Goal: Navigation & Orientation: Find specific page/section

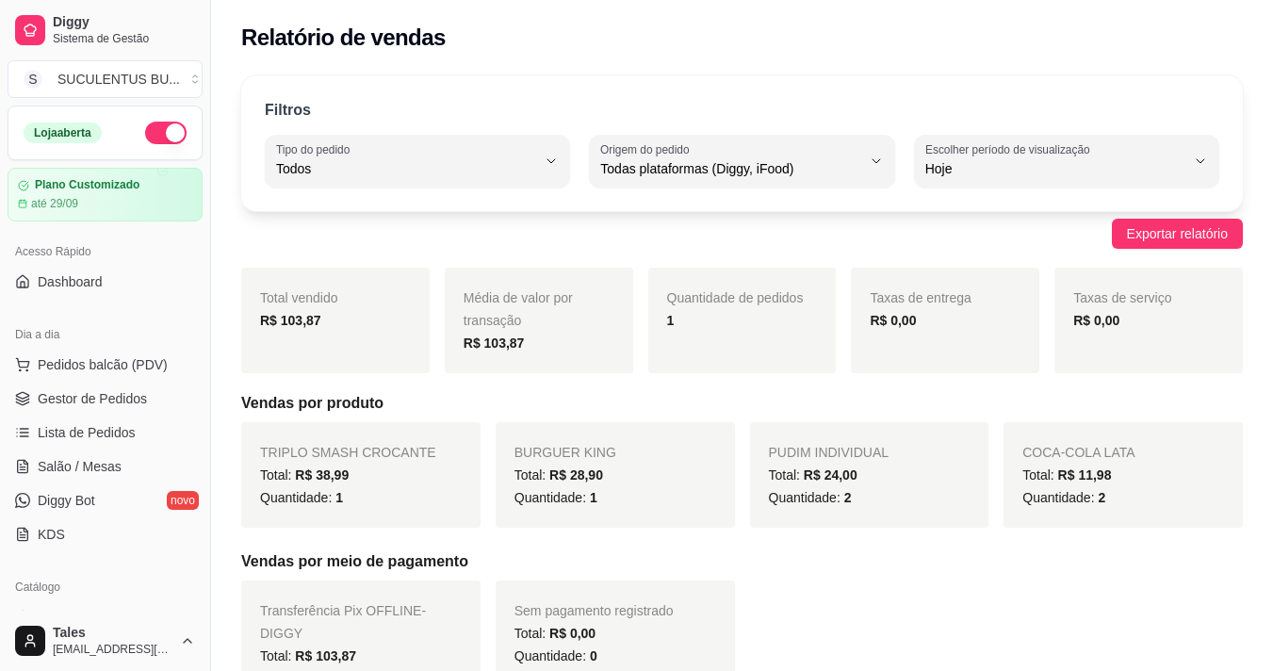
select select "ALL"
select select "0"
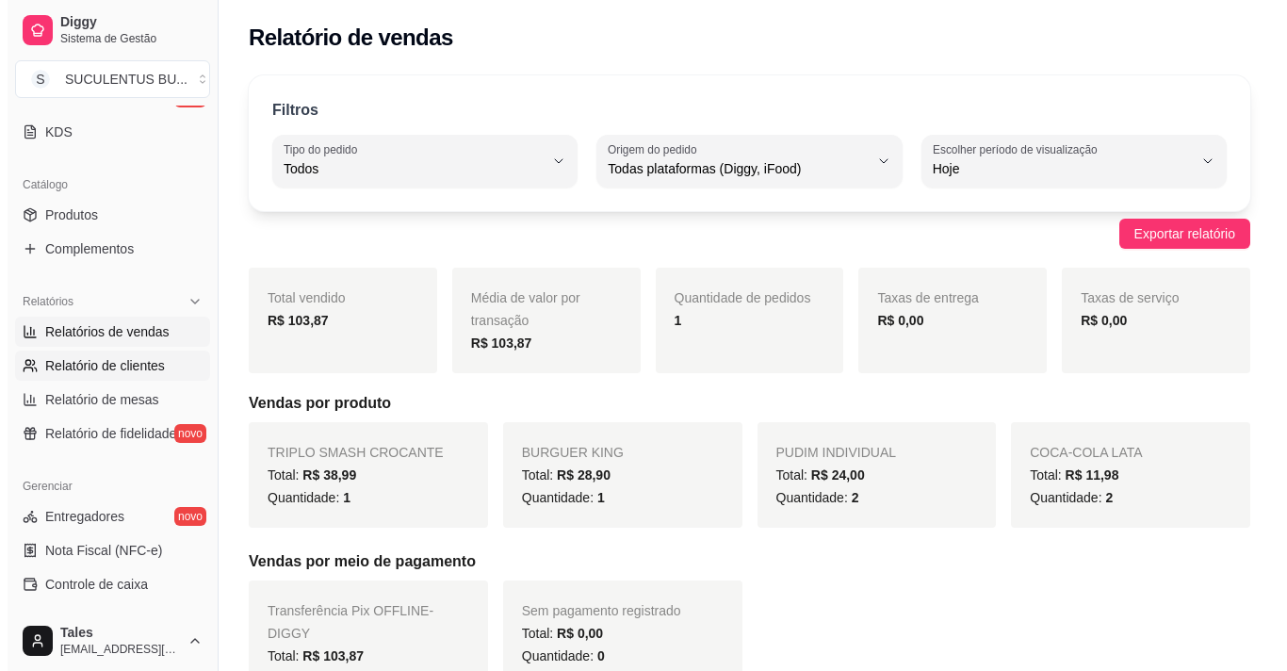
scroll to position [308, 0]
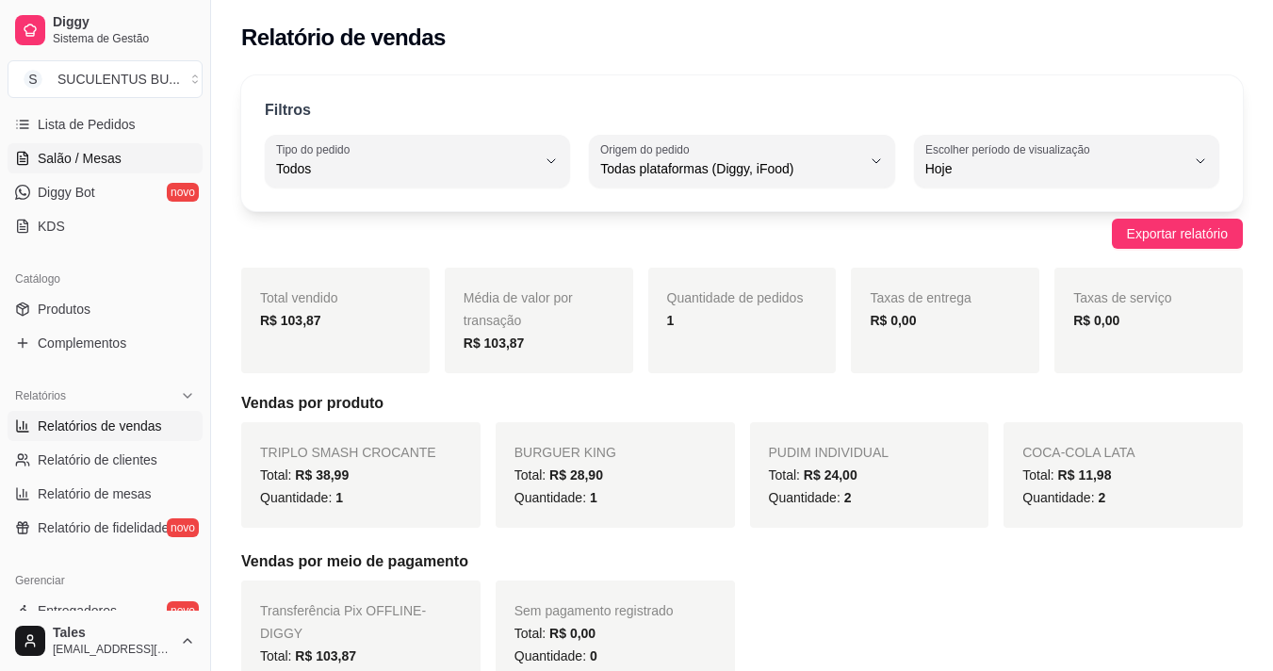
click at [106, 154] on span "Salão / Mesas" at bounding box center [80, 158] width 84 height 19
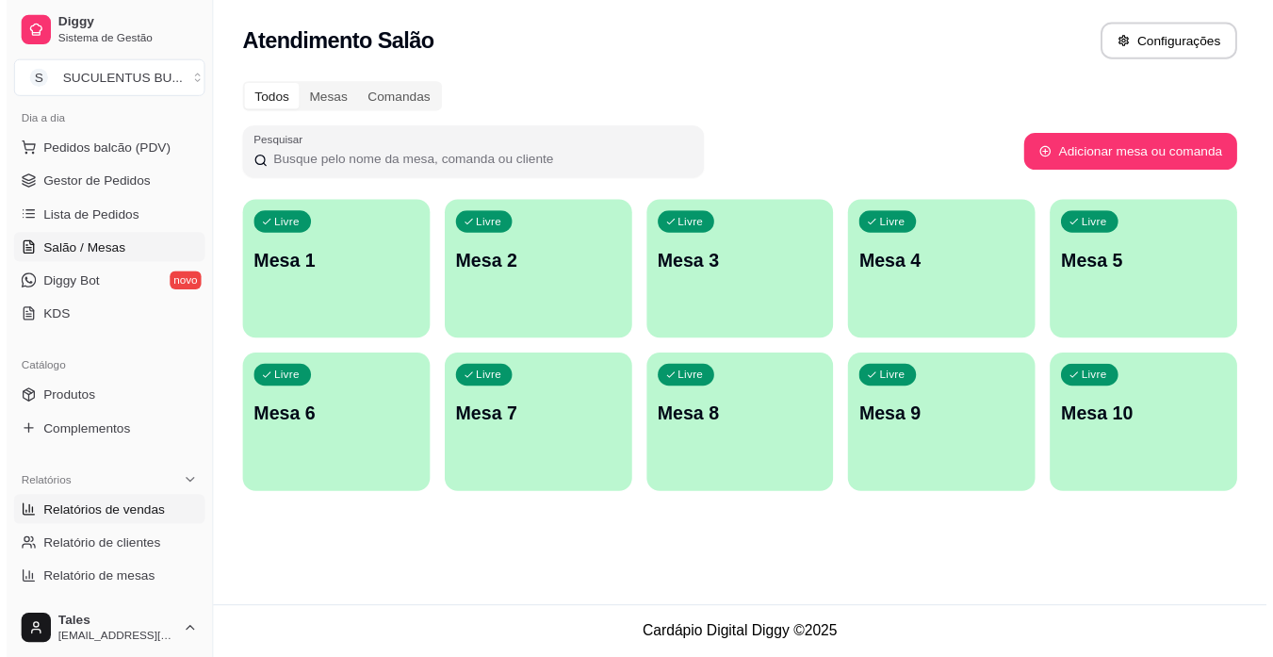
scroll to position [25, 0]
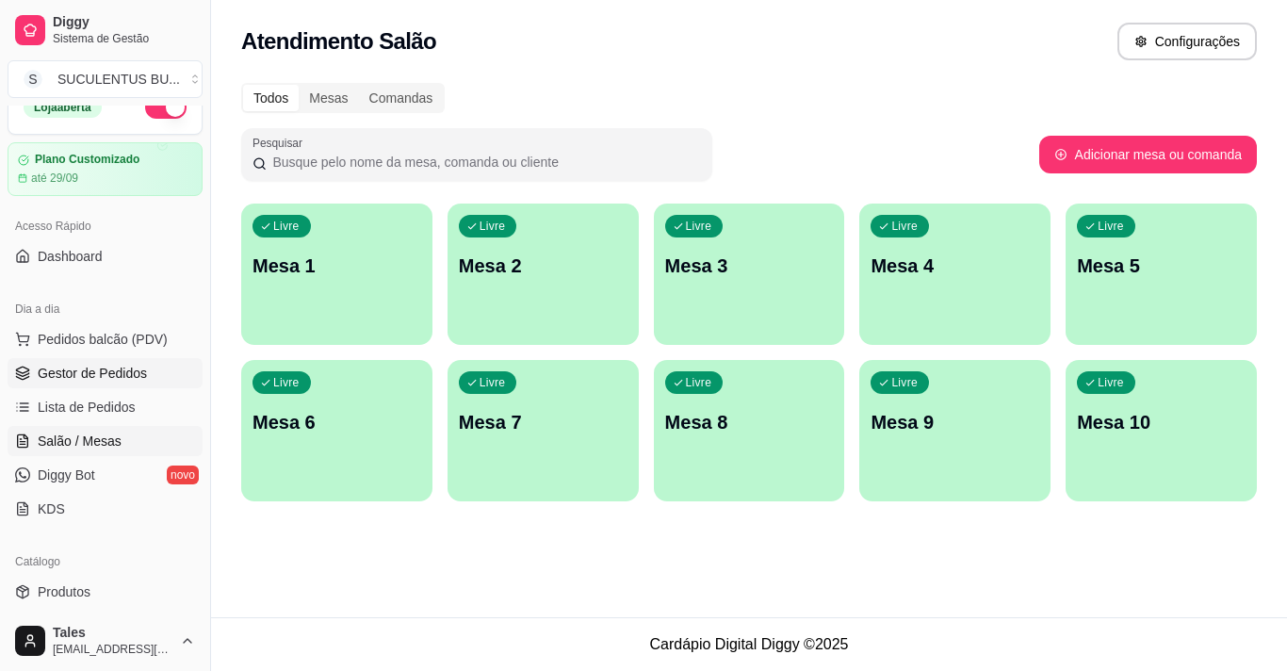
click at [97, 362] on link "Gestor de Pedidos" at bounding box center [105, 373] width 195 height 30
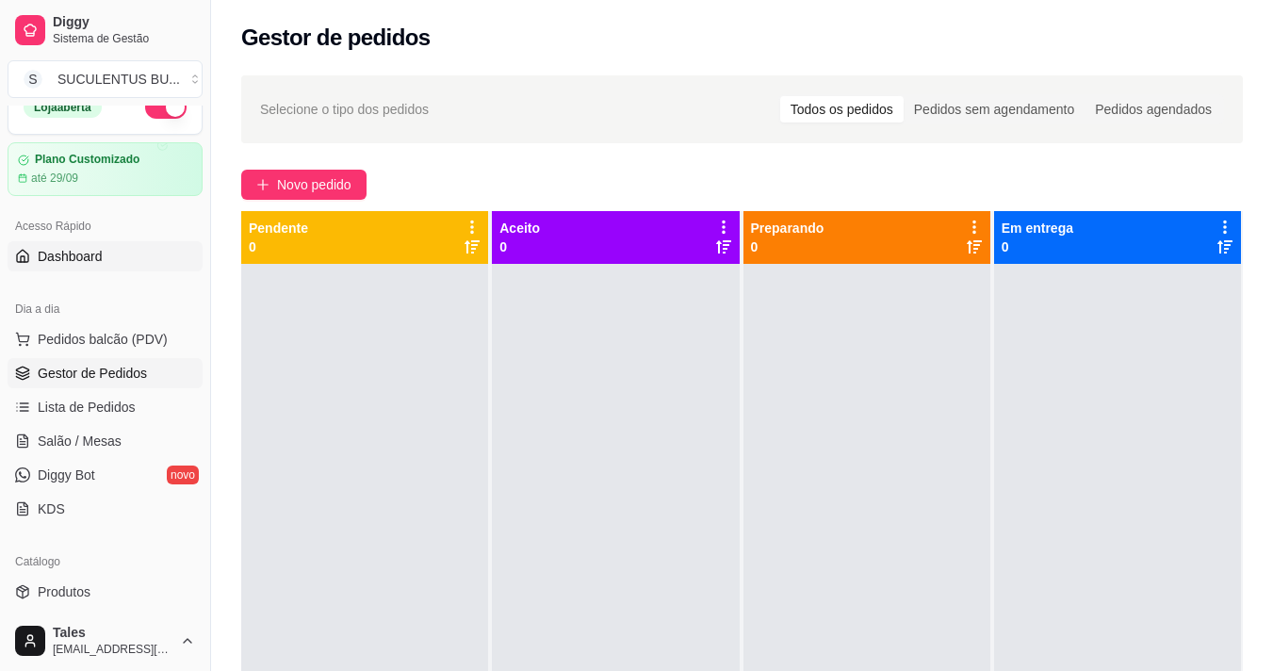
click at [85, 253] on span "Dashboard" at bounding box center [70, 256] width 65 height 19
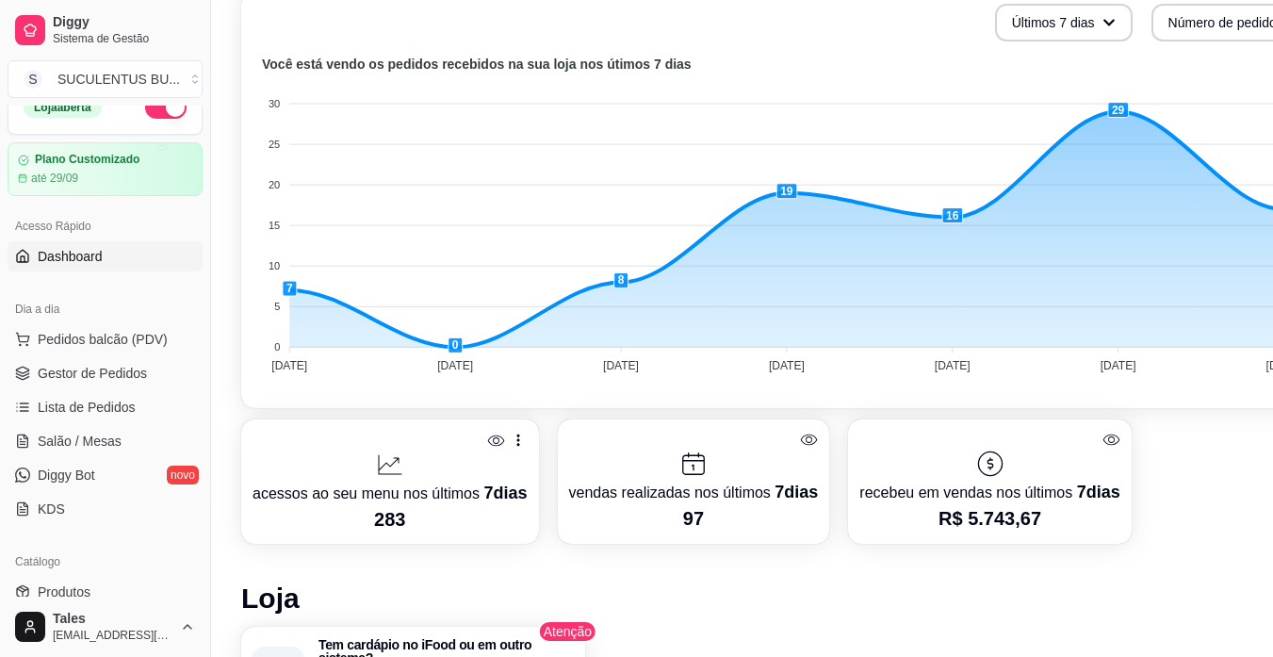
scroll to position [565, 0]
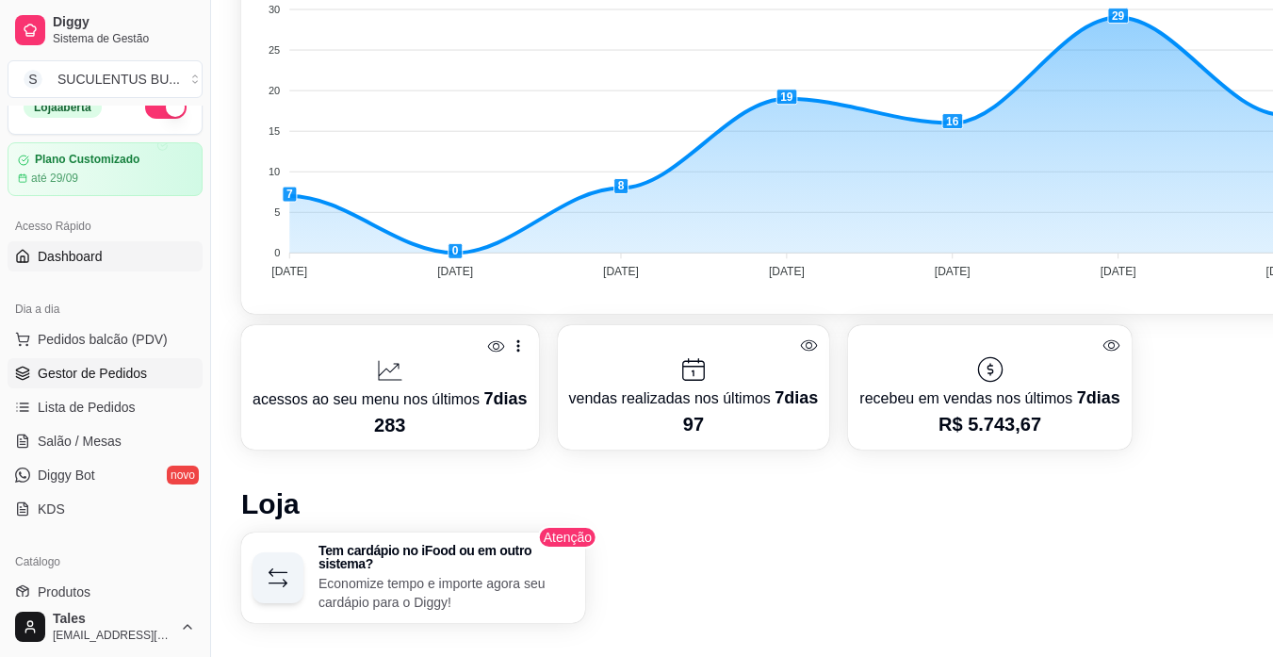
click at [115, 367] on span "Gestor de Pedidos" at bounding box center [92, 373] width 109 height 19
